Goal: Find specific page/section: Find specific page/section

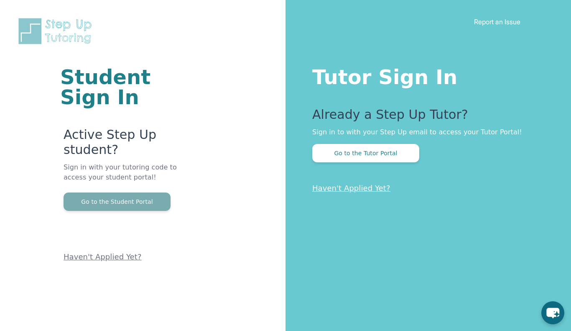
click at [152, 202] on button "Go to the Student Portal" at bounding box center [117, 201] width 107 height 18
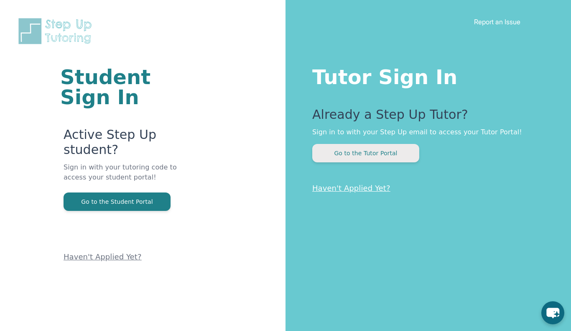
click at [340, 150] on button "Go to the Tutor Portal" at bounding box center [365, 153] width 107 height 18
click at [119, 213] on p "Haven't Applied Yet?" at bounding box center [125, 237] width 122 height 52
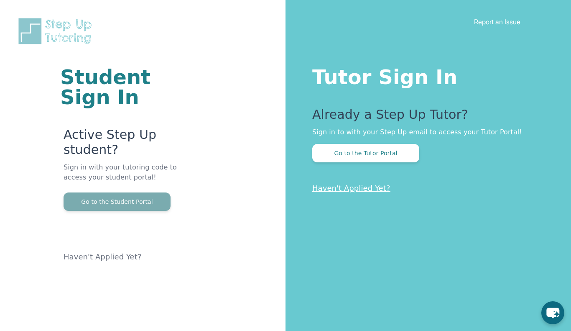
click at [122, 198] on button "Go to the Student Portal" at bounding box center [117, 201] width 107 height 18
click at [95, 209] on button "Go to the Student Portal" at bounding box center [117, 201] width 107 height 18
click at [132, 201] on button "Go to the Student Portal" at bounding box center [117, 201] width 107 height 18
click at [112, 201] on button "Go to the Student Portal" at bounding box center [117, 201] width 107 height 18
